Goal: Task Accomplishment & Management: Use online tool/utility

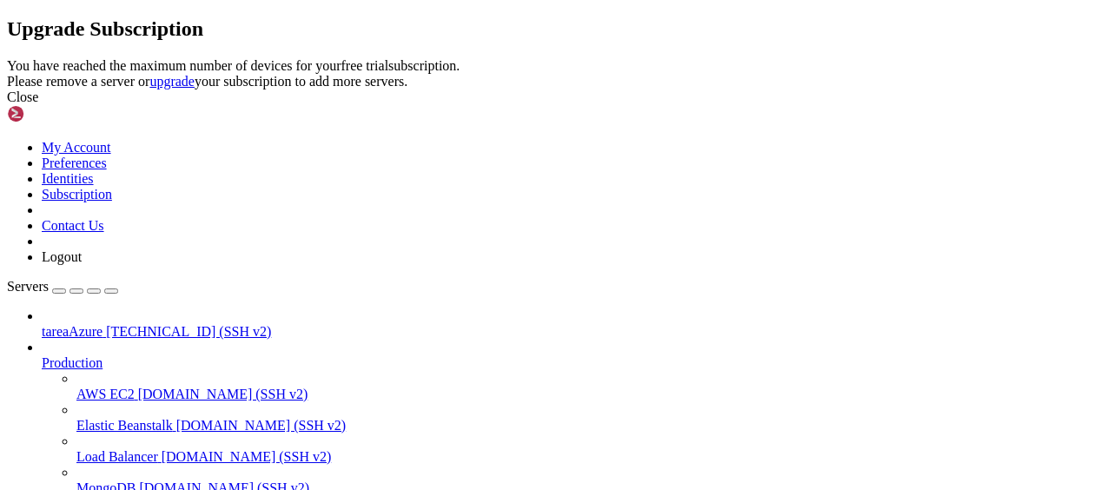
click at [721, 105] on div "Close" at bounding box center [552, 97] width 1091 height 16
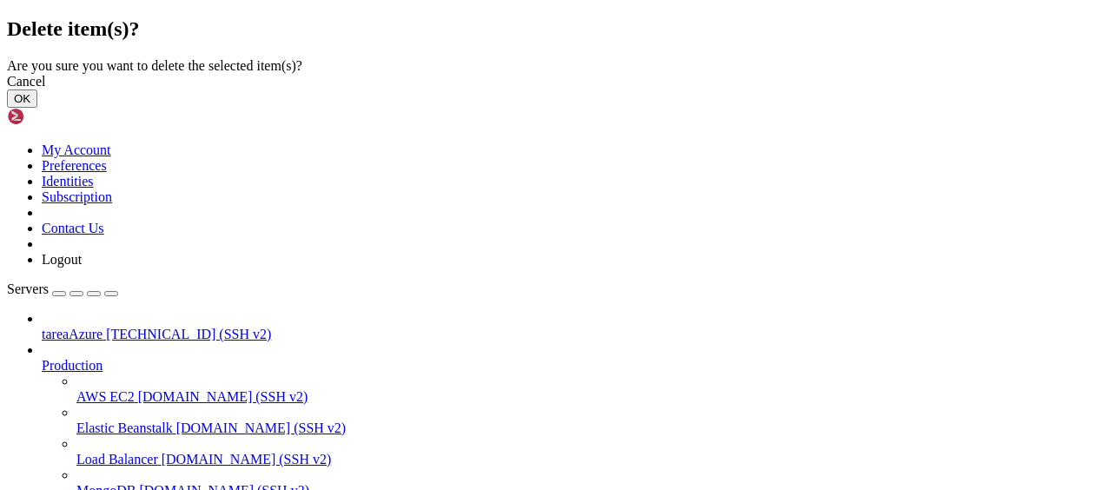
click at [37, 108] on button "OK" at bounding box center [22, 98] width 30 height 18
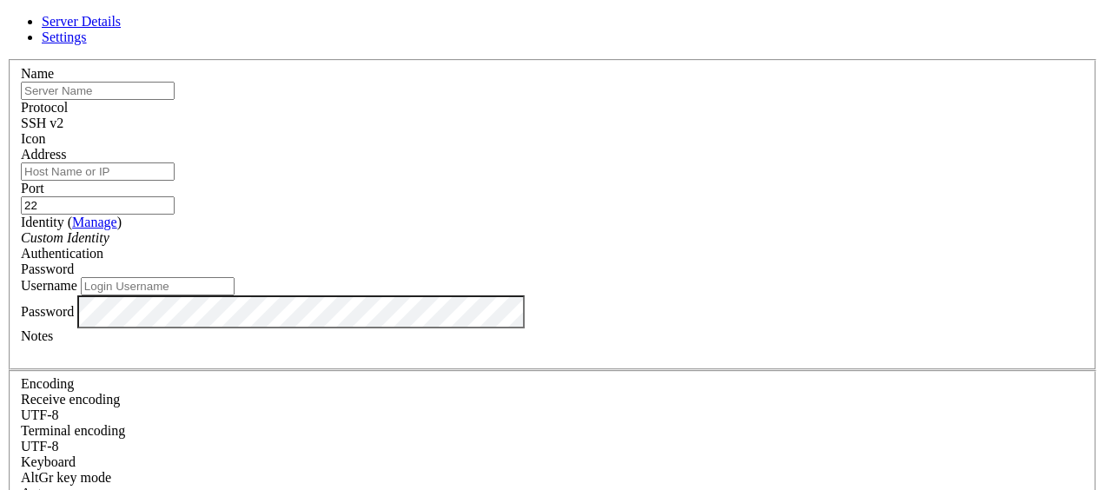
click at [671, 130] on div "SSH v2" at bounding box center [553, 124] width 1064 height 16
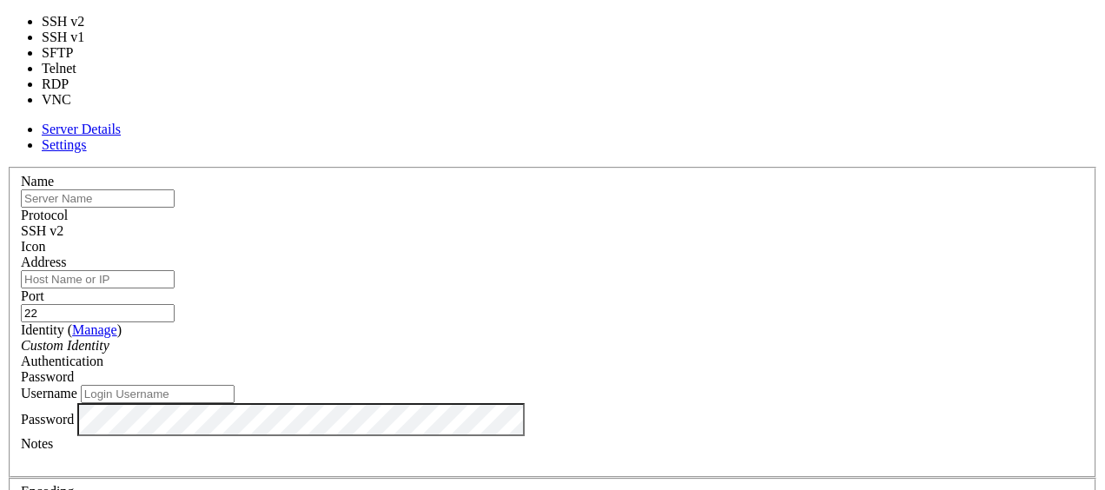
click at [673, 223] on div "SSH v2" at bounding box center [553, 231] width 1064 height 16
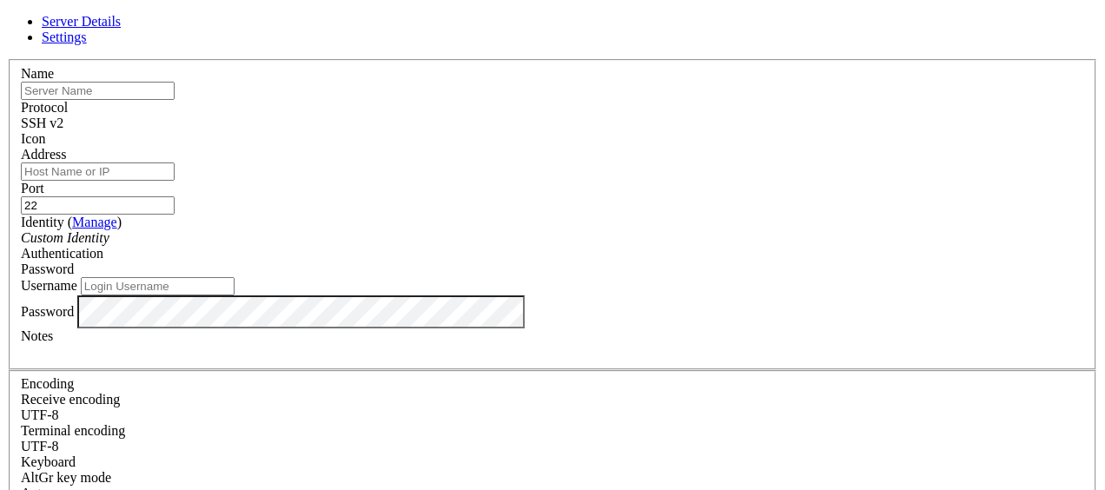
click at [7, 59] on icon at bounding box center [7, 59] width 0 height 0
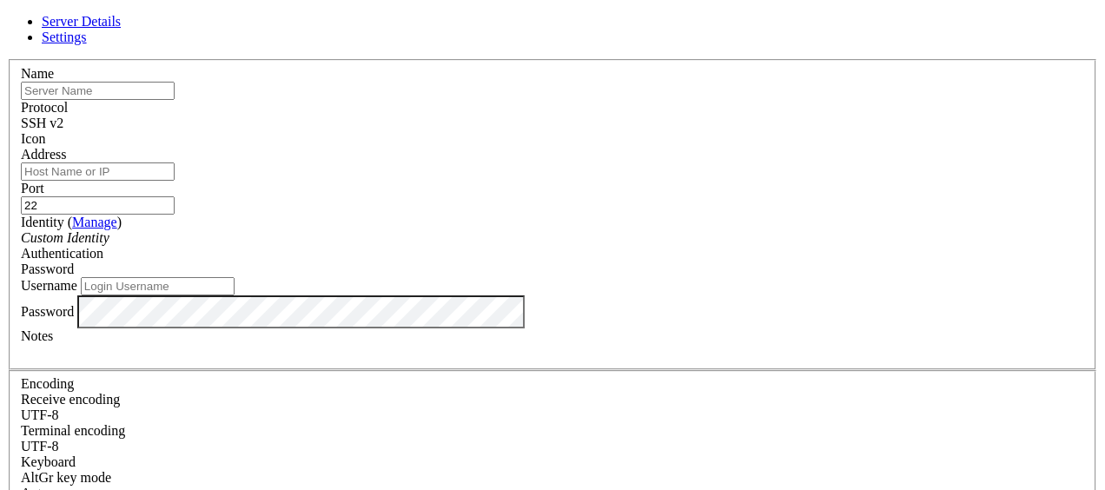
click at [795, 96] on div "Name Protocol SSH v2 Icon Address Port 22 ( Manage )" at bounding box center [552, 378] width 1091 height 639
click at [7, 59] on link at bounding box center [7, 59] width 0 height 0
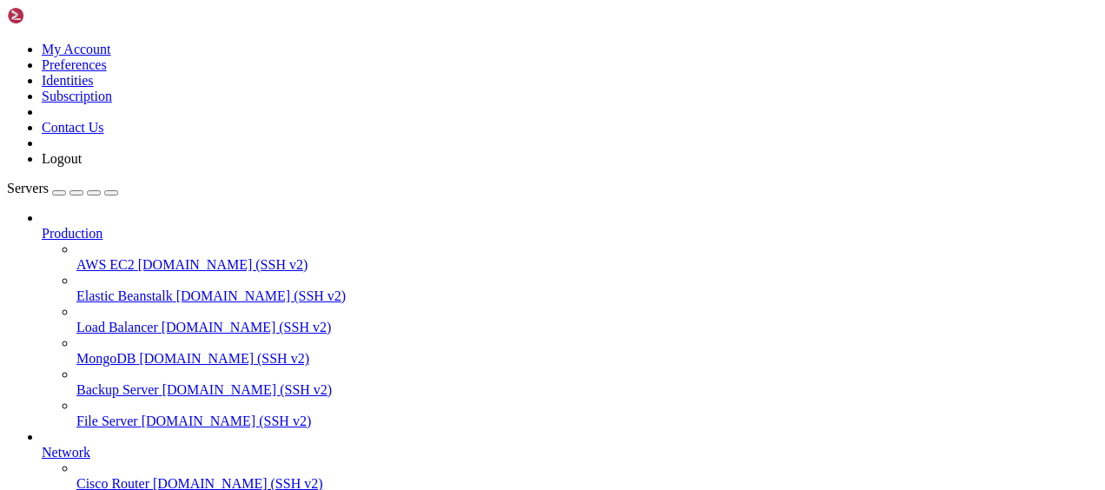
click at [7, 42] on icon at bounding box center [7, 42] width 0 height 0
drag, startPoint x: 299, startPoint y: 441, endPoint x: 266, endPoint y: 277, distance: 167.5
click at [7, 42] on icon at bounding box center [7, 42] width 0 height 0
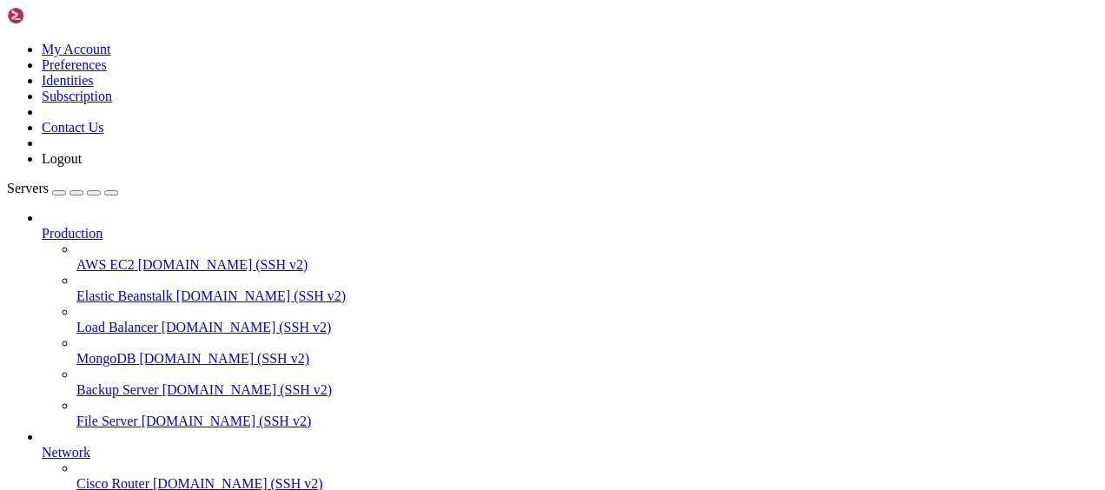
scroll to position [257, 0]
click at [7, 42] on icon at bounding box center [7, 42] width 0 height 0
click at [111, 50] on link "My Account" at bounding box center [77, 49] width 70 height 15
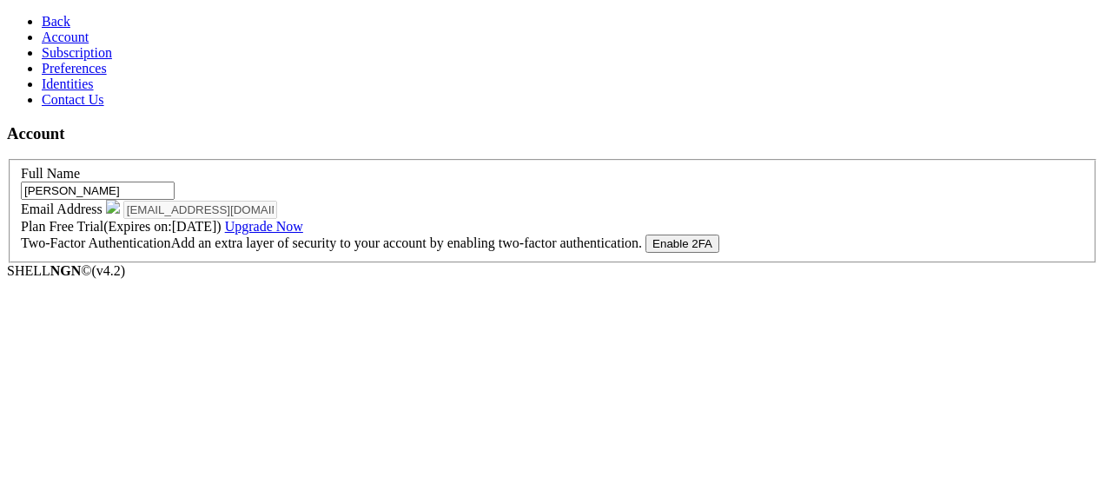
click at [45, 21] on span "Back" at bounding box center [56, 21] width 29 height 15
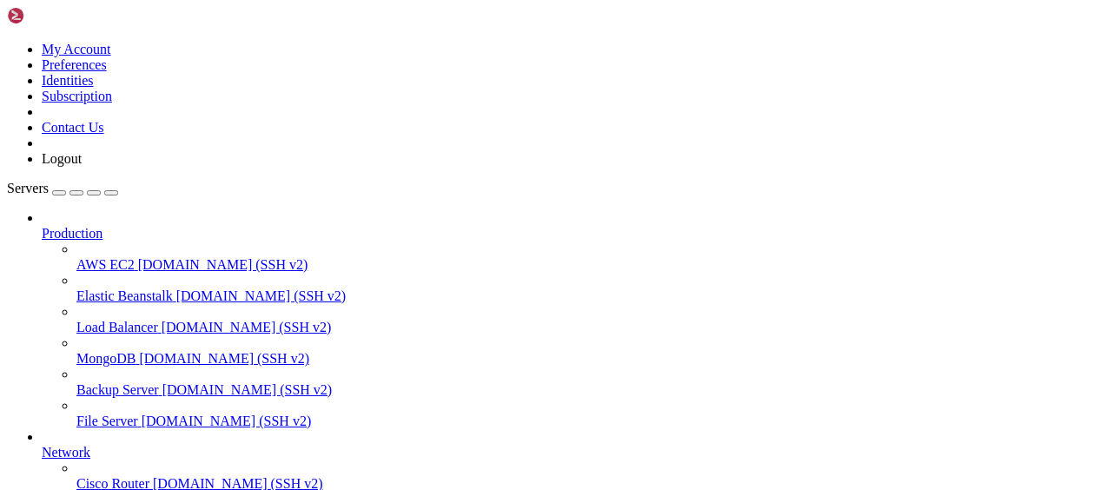
scroll to position [257, 0]
click at [42, 445] on icon at bounding box center [42, 445] width 0 height 0
click at [42, 476] on icon at bounding box center [42, 476] width 0 height 0
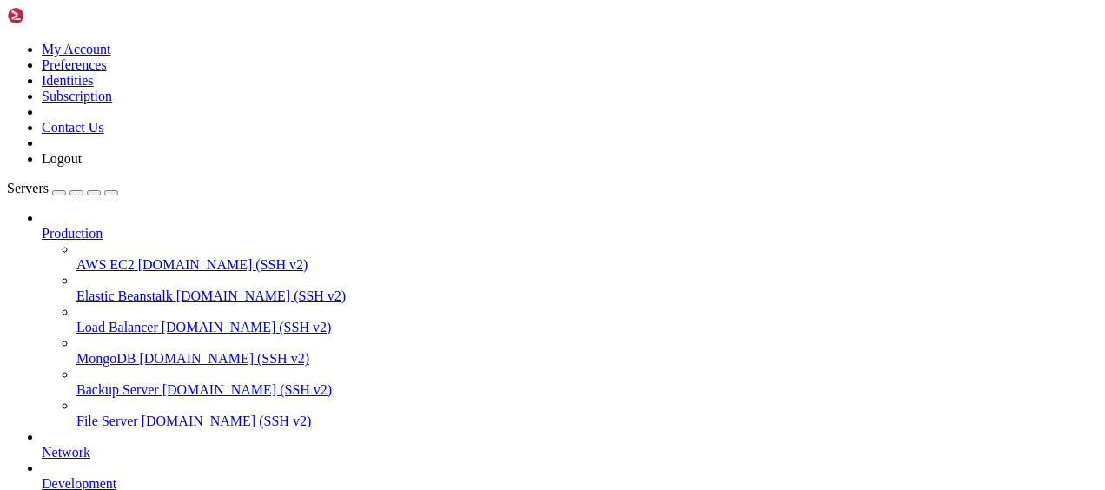
scroll to position [0, 0]
click at [42, 226] on icon at bounding box center [42, 226] width 0 height 0
